Goal: Learn about a topic: Learn about a topic

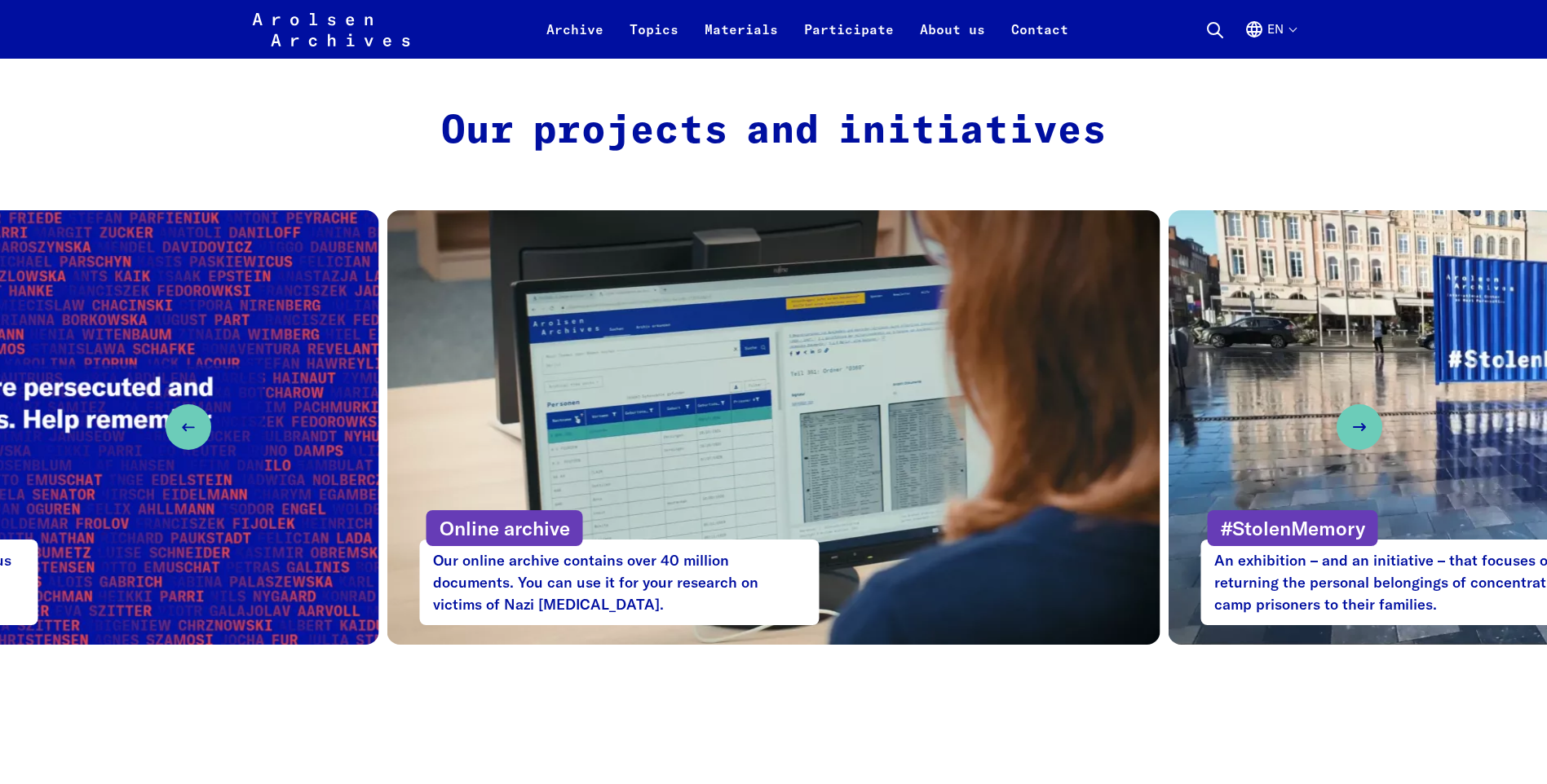
scroll to position [734, 0]
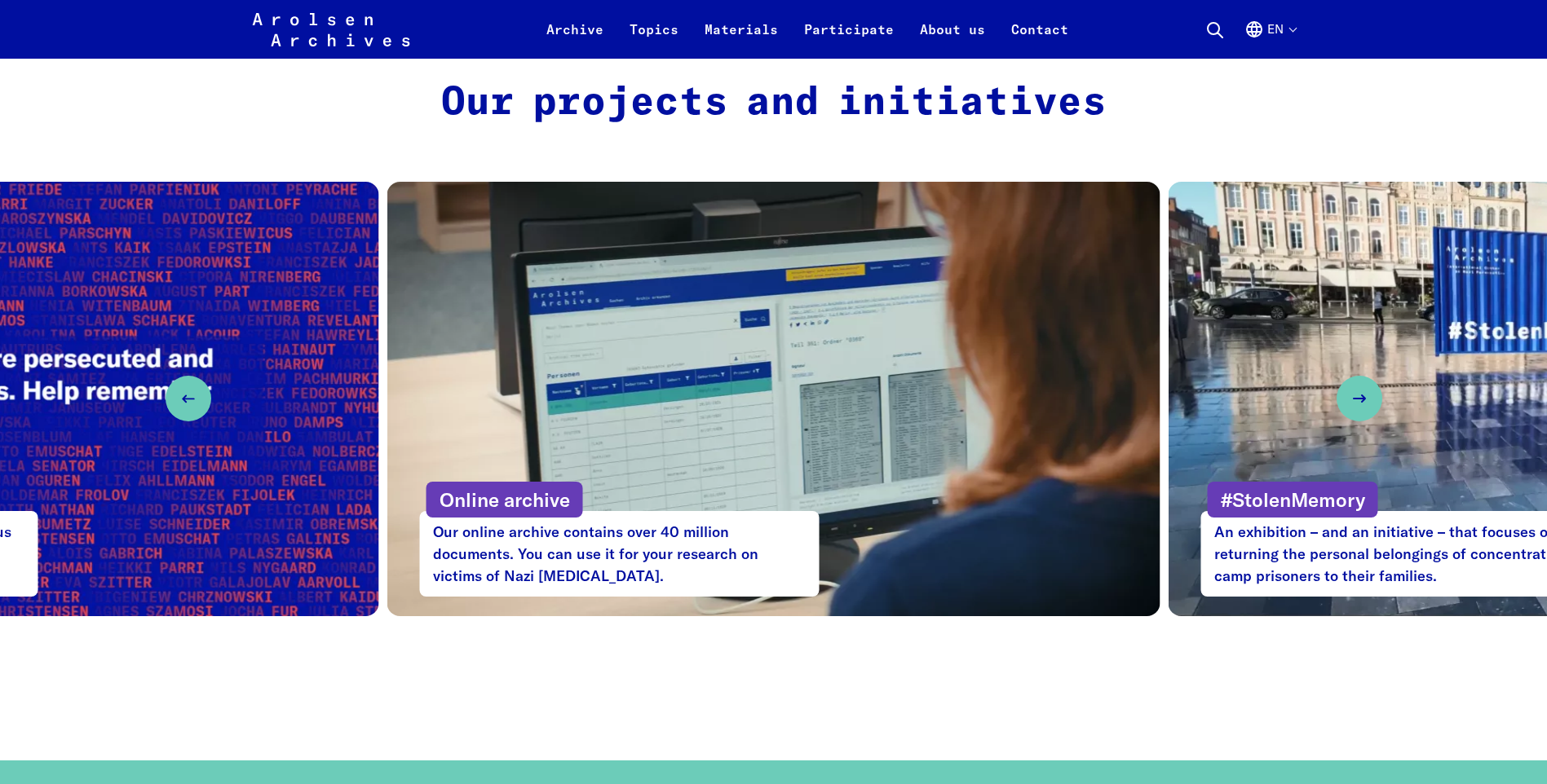
click at [1269, 508] on p "#StolenMemory" at bounding box center [1292, 499] width 171 height 36
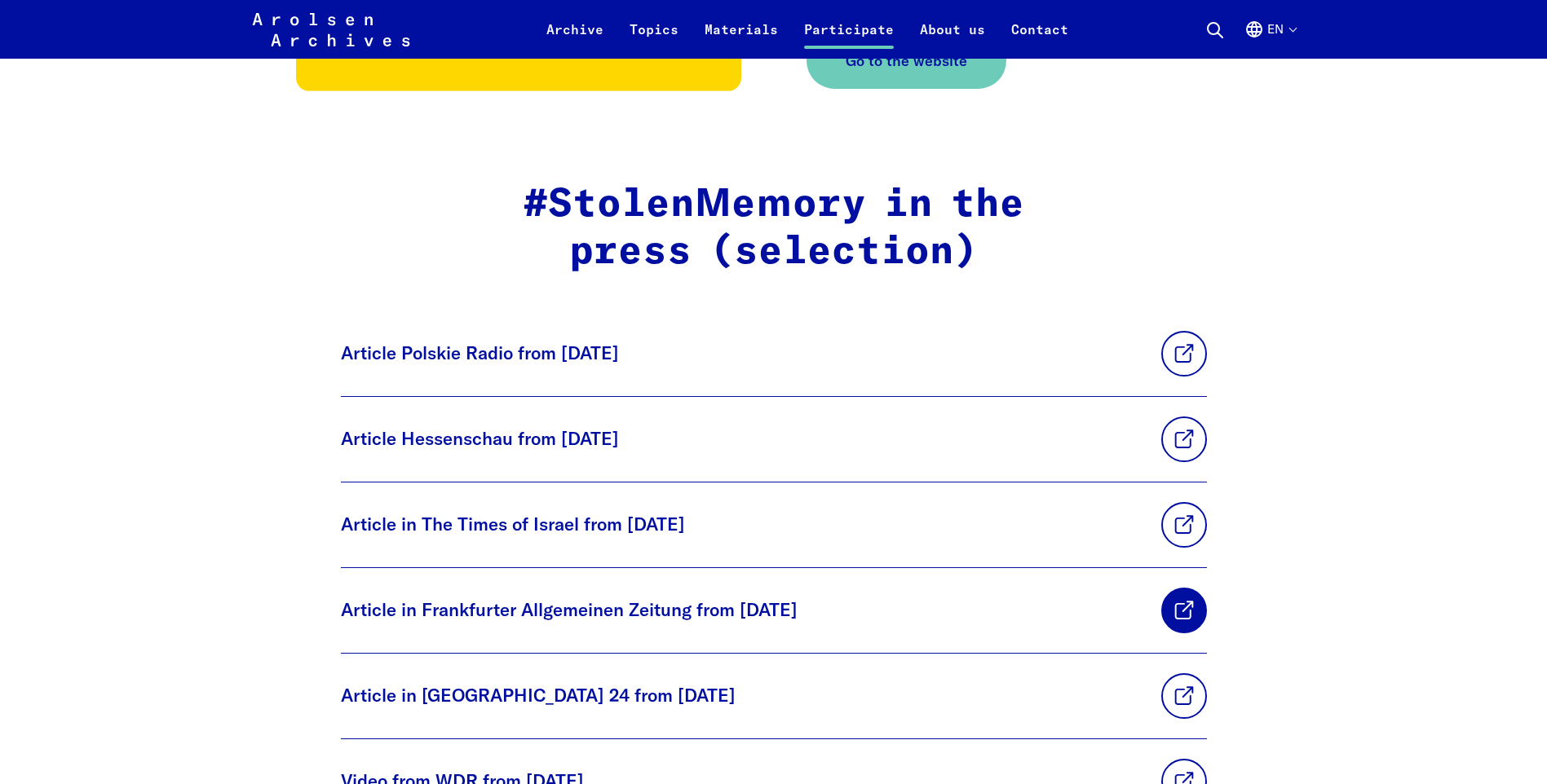
scroll to position [3832, 0]
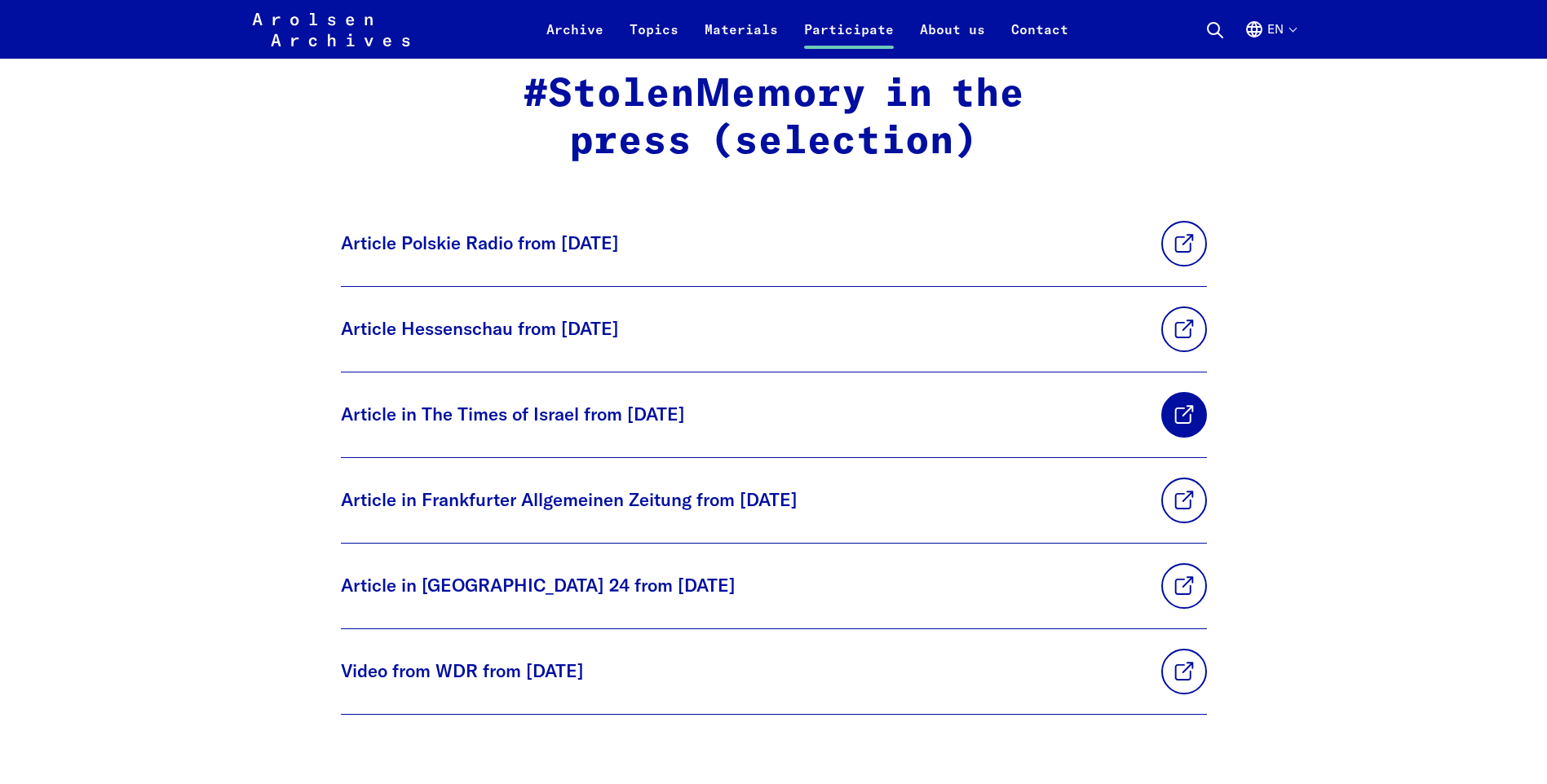
click at [1161, 404] on link at bounding box center [1184, 415] width 46 height 46
